Goal: Navigation & Orientation: Find specific page/section

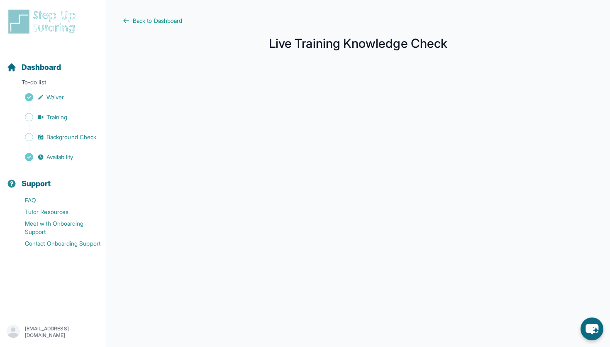
scroll to position [95, 0]
click at [55, 116] on span "Training" at bounding box center [57, 117] width 21 height 8
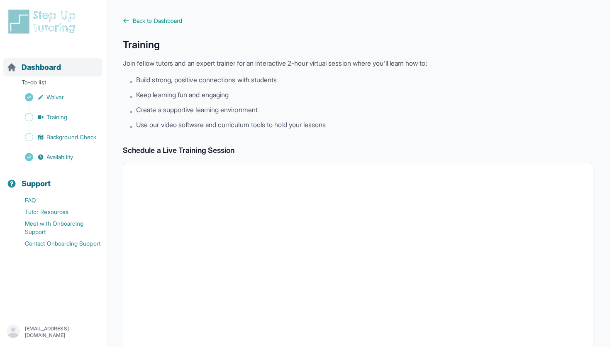
click at [31, 67] on span "Dashboard" at bounding box center [41, 67] width 39 height 12
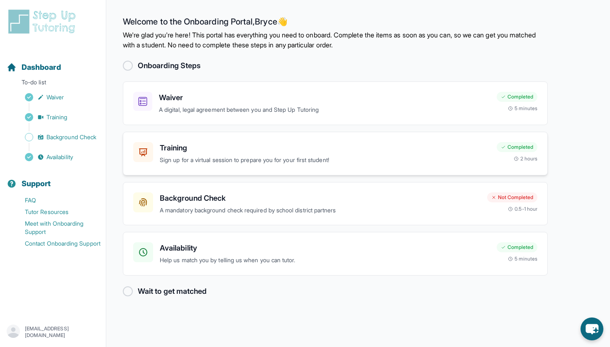
click at [247, 150] on h3 "Training" at bounding box center [325, 148] width 331 height 12
